Goal: Task Accomplishment & Management: Use online tool/utility

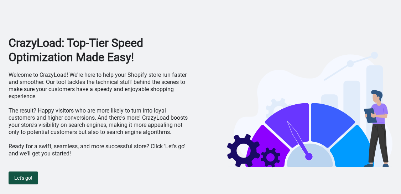
click at [26, 177] on span "Let's go!" at bounding box center [23, 178] width 18 height 6
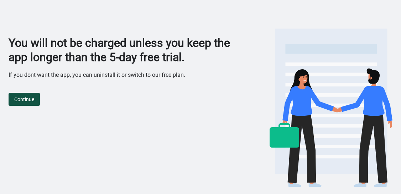
click at [29, 100] on span "Continue" at bounding box center [24, 99] width 20 height 6
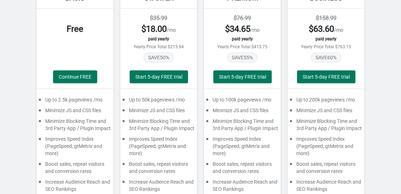
scroll to position [81, 0]
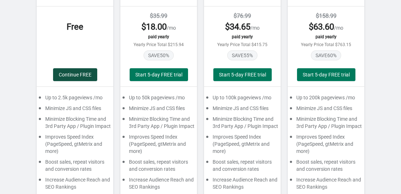
click at [82, 78] on button "Continue FREE" at bounding box center [75, 74] width 44 height 13
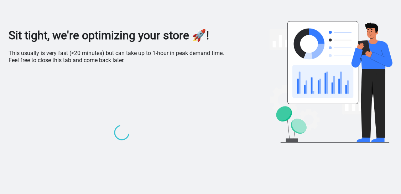
scroll to position [0, 0]
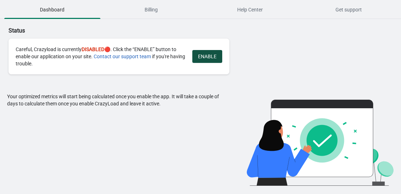
click at [205, 57] on span "ENABLE" at bounding box center [207, 56] width 19 height 6
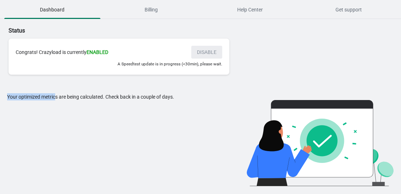
drag, startPoint x: 8, startPoint y: 97, endPoint x: 55, endPoint y: 95, distance: 47.1
click at [55, 95] on div "Your optimized metrics are being calculated. Check back in a couple of days." at bounding box center [117, 139] width 221 height 93
click at [151, 11] on span "Billing" at bounding box center [151, 9] width 96 height 13
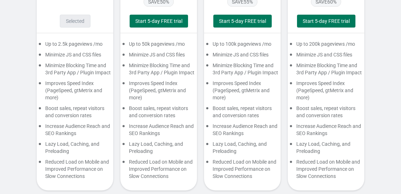
scroll to position [122, 0]
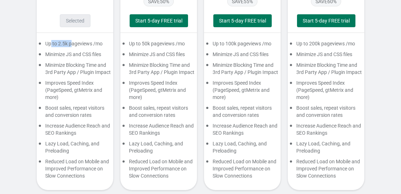
drag, startPoint x: 51, startPoint y: 45, endPoint x: 73, endPoint y: 45, distance: 22.1
click at [73, 45] on div "Up to 2.5k pageviews /mo" at bounding box center [75, 45] width 77 height 11
click at [77, 44] on div "Up to 2.5k pageviews /mo" at bounding box center [75, 45] width 77 height 11
drag, startPoint x: 58, startPoint y: 143, endPoint x: 72, endPoint y: 143, distance: 14.6
click at [72, 143] on div "Lazy Load, Caching, and Preloading" at bounding box center [75, 149] width 77 height 18
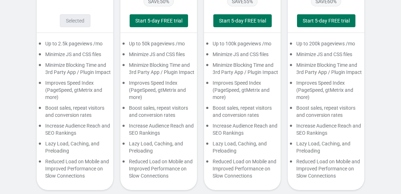
click at [82, 143] on div "Lazy Load, Caching, and Preloading" at bounding box center [75, 149] width 77 height 18
drag, startPoint x: 52, startPoint y: 154, endPoint x: 63, endPoint y: 156, distance: 10.6
click at [68, 152] on div "Lazy Load, Caching, and Preloading" at bounding box center [75, 149] width 77 height 18
drag, startPoint x: 50, startPoint y: 166, endPoint x: 77, endPoint y: 167, distance: 27.1
click at [77, 167] on div "Reduced Load on Mobile and Improved Performance on Slow Connections" at bounding box center [75, 170] width 77 height 25
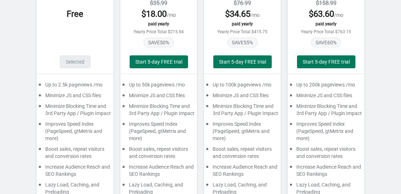
scroll to position [81, 0]
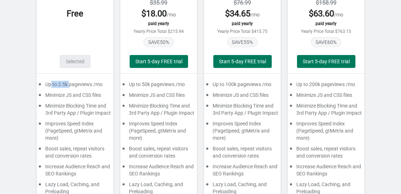
drag, startPoint x: 52, startPoint y: 86, endPoint x: 71, endPoint y: 85, distance: 18.9
click at [71, 85] on div "Up to 2.5k pageviews /mo" at bounding box center [75, 86] width 77 height 11
click at [73, 97] on div "Minimize JS and CSS files" at bounding box center [75, 96] width 77 height 11
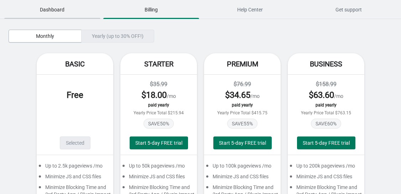
click at [67, 11] on span "Dashboard" at bounding box center [52, 9] width 96 height 13
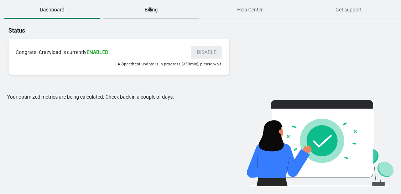
click at [148, 10] on span "Billing" at bounding box center [151, 9] width 96 height 13
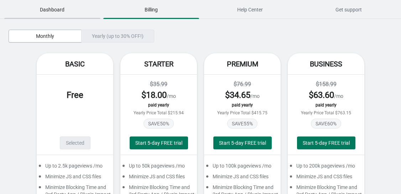
click at [57, 14] on span "Dashboard" at bounding box center [52, 9] width 96 height 13
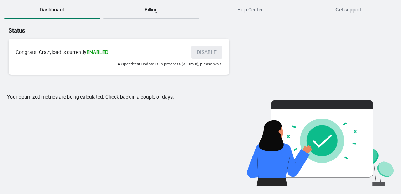
click at [129, 15] on span "Billing" at bounding box center [151, 9] width 96 height 13
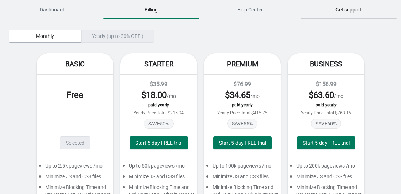
click at [366, 12] on span "Get support" at bounding box center [349, 9] width 96 height 13
click at [63, 12] on span "Dashboard" at bounding box center [52, 9] width 96 height 13
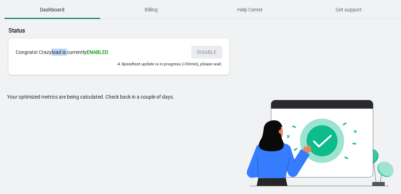
drag, startPoint x: 51, startPoint y: 52, endPoint x: 77, endPoint y: 54, distance: 26.8
click at [78, 53] on div "Congrats! Crazyload is currently ENABLED" at bounding box center [100, 51] width 169 height 7
click at [70, 60] on div "A Speedtest update is in progress (<30min), please wait." at bounding box center [119, 63] width 207 height 7
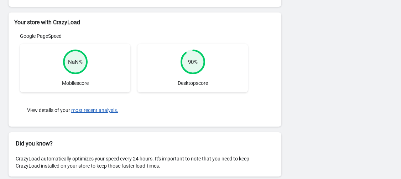
scroll to position [211, 0]
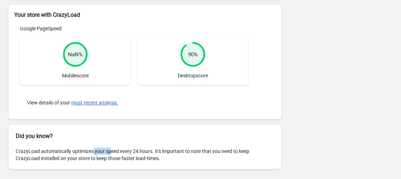
drag, startPoint x: 93, startPoint y: 151, endPoint x: 135, endPoint y: 149, distance: 42.1
click at [133, 149] on div "CrazyLoad automatically optimizes your speed every 24 hours. It's important to …" at bounding box center [145, 154] width 273 height 29
click at [135, 149] on div "CrazyLoad automatically optimizes your speed every 24 hours. It's important to …" at bounding box center [145, 154] width 273 height 29
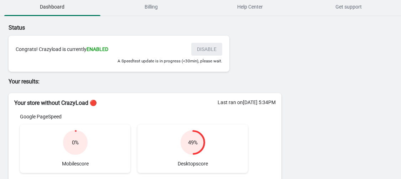
scroll to position [0, 0]
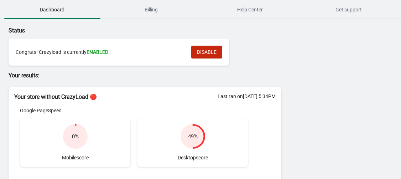
click at [173, 82] on div "Your results: Your store without CrazyLoad 🔴 Last ran on 29/08/2025 at 5:34PM G…" at bounding box center [145, 136] width 273 height 130
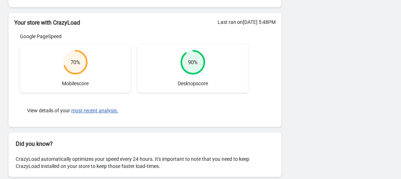
scroll to position [202, 0]
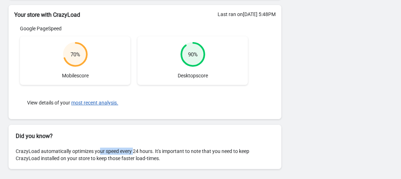
drag, startPoint x: 99, startPoint y: 151, endPoint x: 136, endPoint y: 154, distance: 37.5
click at [136, 154] on div "CrazyLoad automatically optimizes your speed every 24 hours. It's important to …" at bounding box center [145, 154] width 273 height 29
drag, startPoint x: 163, startPoint y: 153, endPoint x: 195, endPoint y: 151, distance: 32.8
click at [181, 151] on div "CrazyLoad automatically optimizes your speed every 24 hours. It's important to …" at bounding box center [145, 154] width 273 height 29
click at [197, 151] on div "CrazyLoad automatically optimizes your speed every 24 hours. It's important to …" at bounding box center [145, 154] width 273 height 29
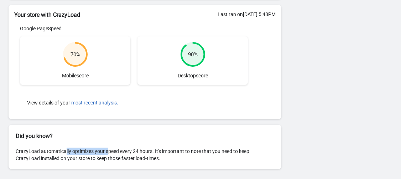
drag, startPoint x: 65, startPoint y: 151, endPoint x: 113, endPoint y: 152, distance: 48.1
click at [113, 152] on div "CrazyLoad automatically optimizes your speed every 24 hours. It's important to …" at bounding box center [145, 154] width 273 height 29
drag, startPoint x: 124, startPoint y: 152, endPoint x: 159, endPoint y: 152, distance: 35.3
click at [150, 152] on div "CrazyLoad automatically optimizes your speed every 24 hours. It's important to …" at bounding box center [145, 154] width 273 height 29
drag, startPoint x: 160, startPoint y: 152, endPoint x: 170, endPoint y: 152, distance: 10.0
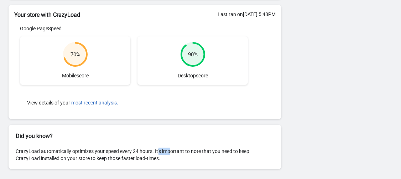
click at [170, 152] on div "CrazyLoad automatically optimizes your speed every 24 hours. It's important to …" at bounding box center [145, 154] width 273 height 29
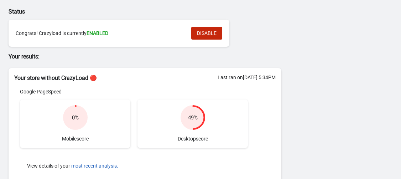
scroll to position [0, 0]
